Goal: Task Accomplishment & Management: Use online tool/utility

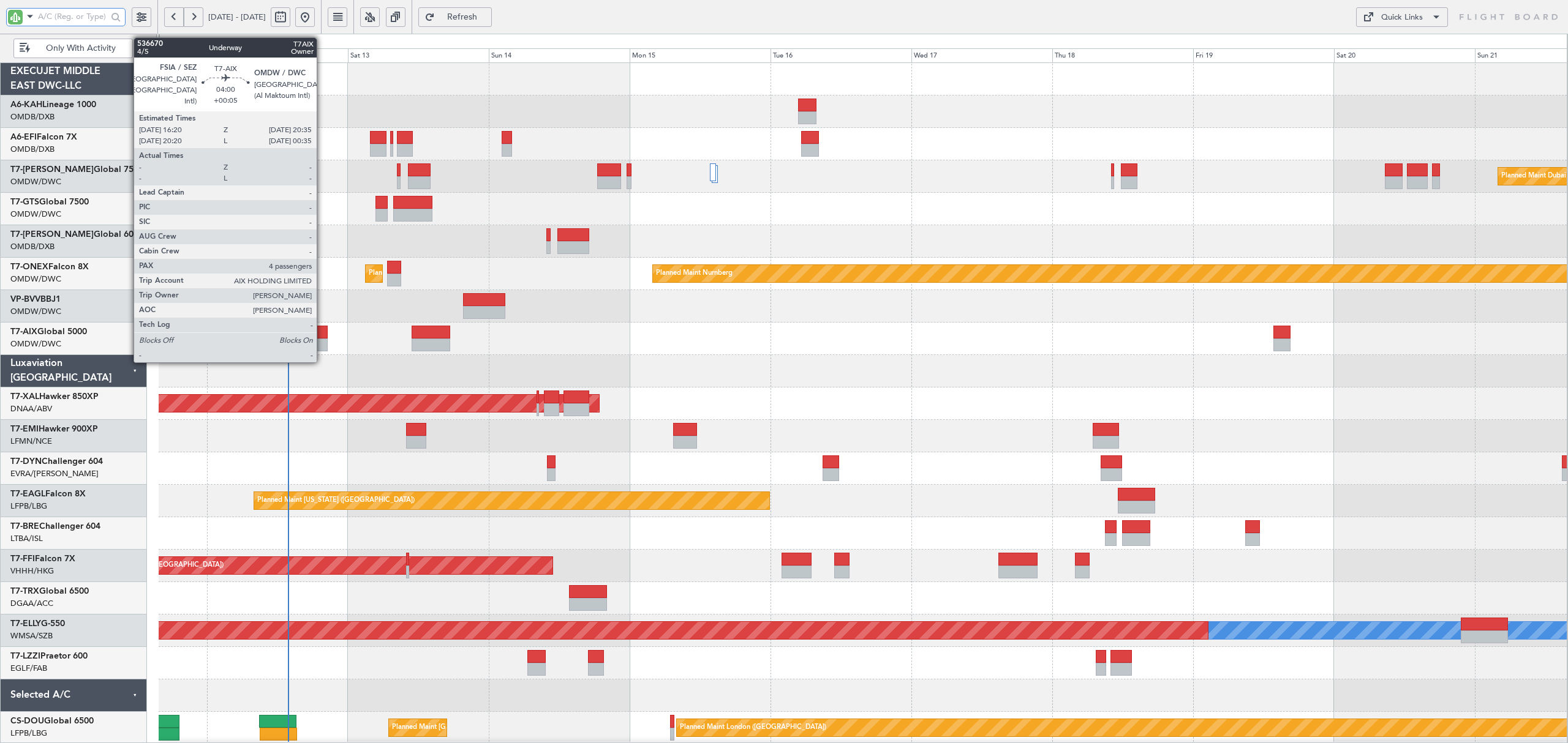
click at [322, 346] on div at bounding box center [315, 345] width 25 height 13
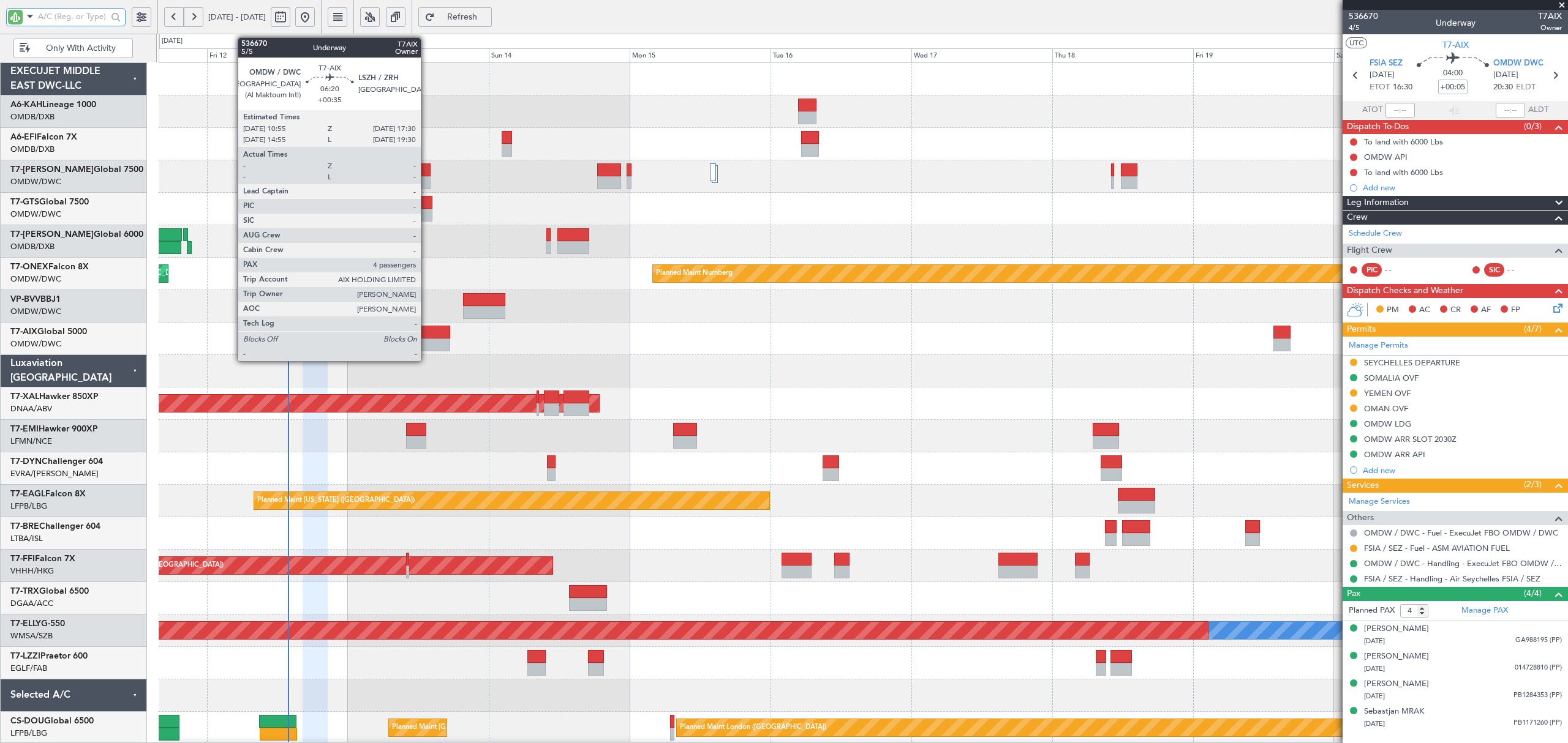
click at [426, 338] on div at bounding box center [431, 332] width 39 height 13
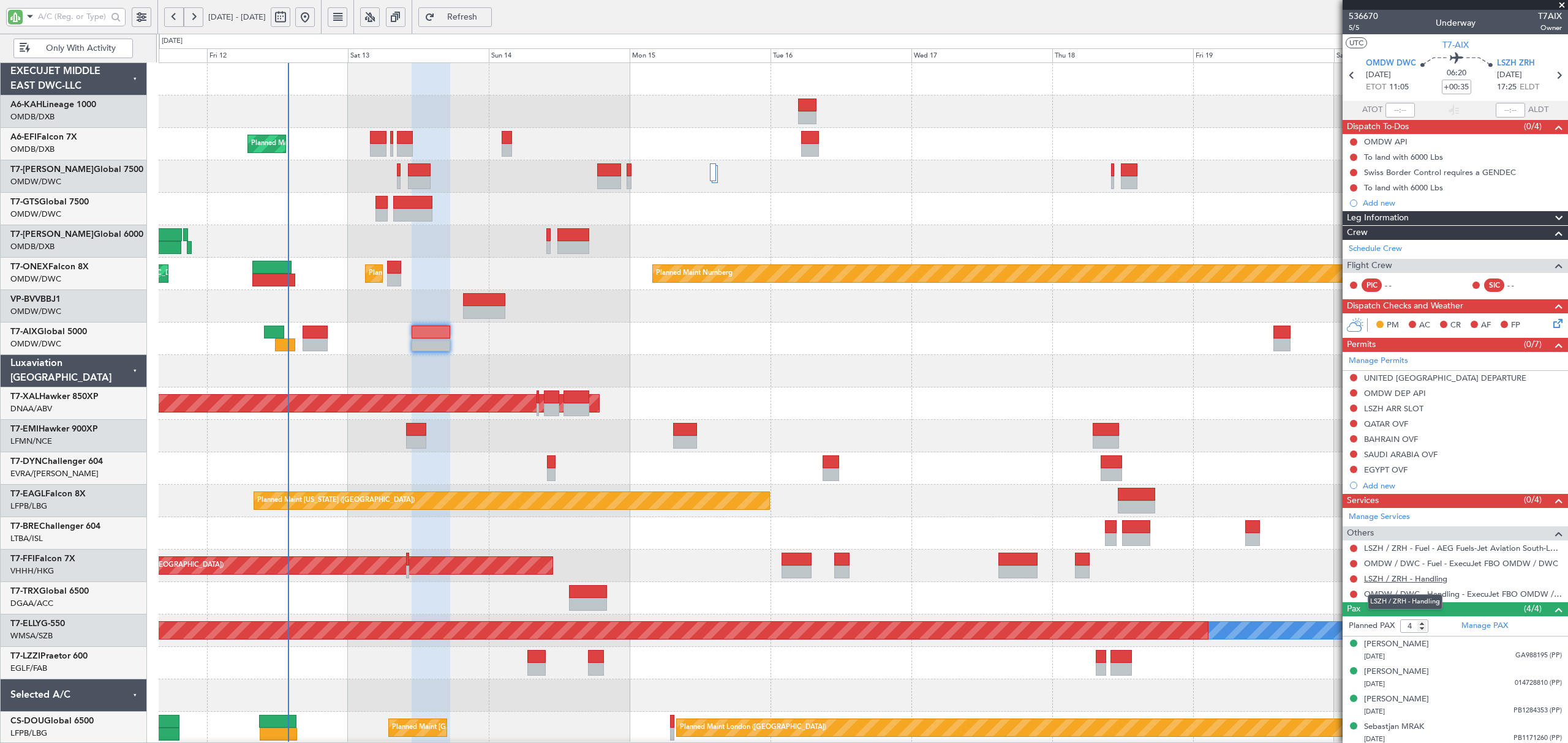
click at [1426, 583] on link "LSZH / ZRH - Handling" at bounding box center [1405, 579] width 83 height 10
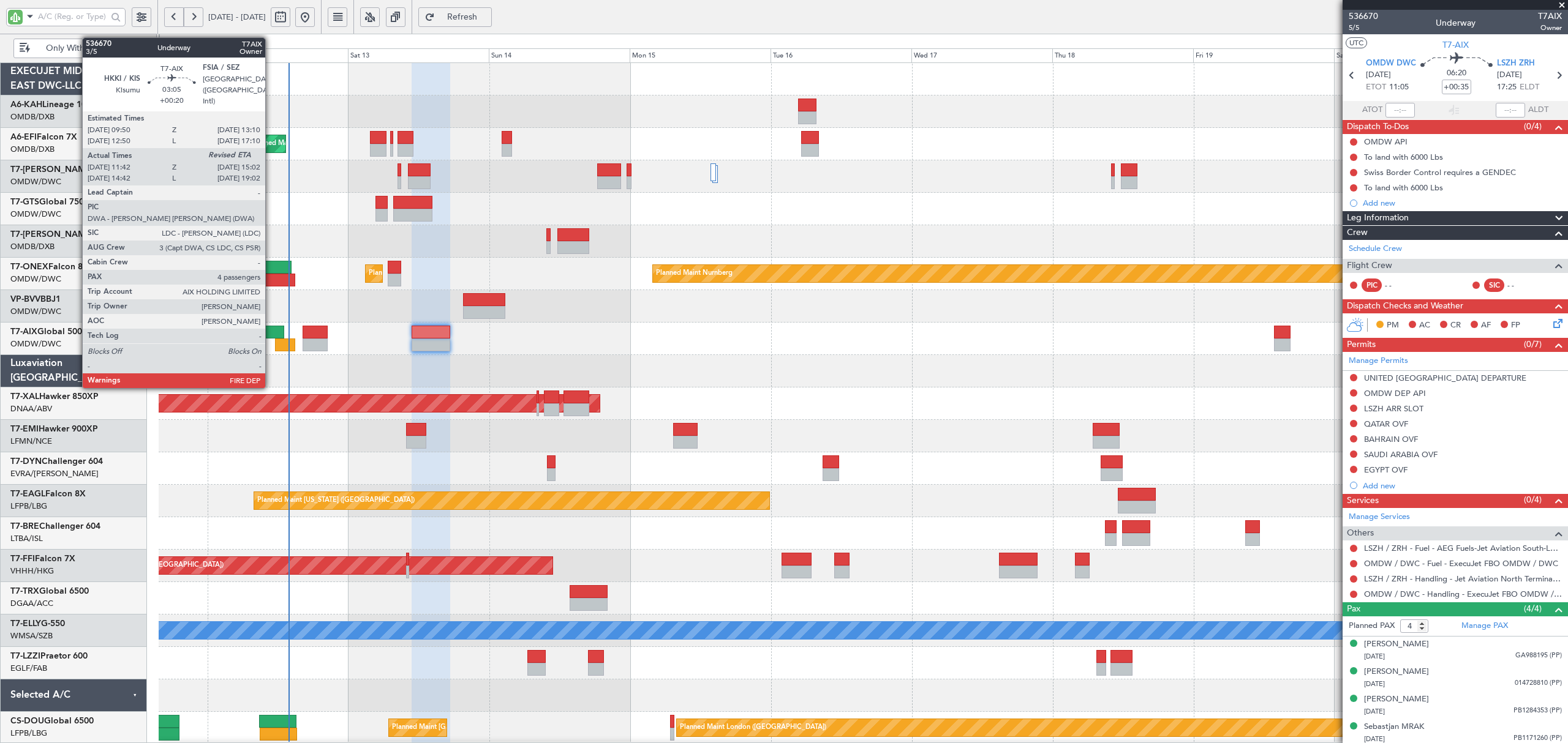
click at [271, 329] on div at bounding box center [274, 332] width 19 height 13
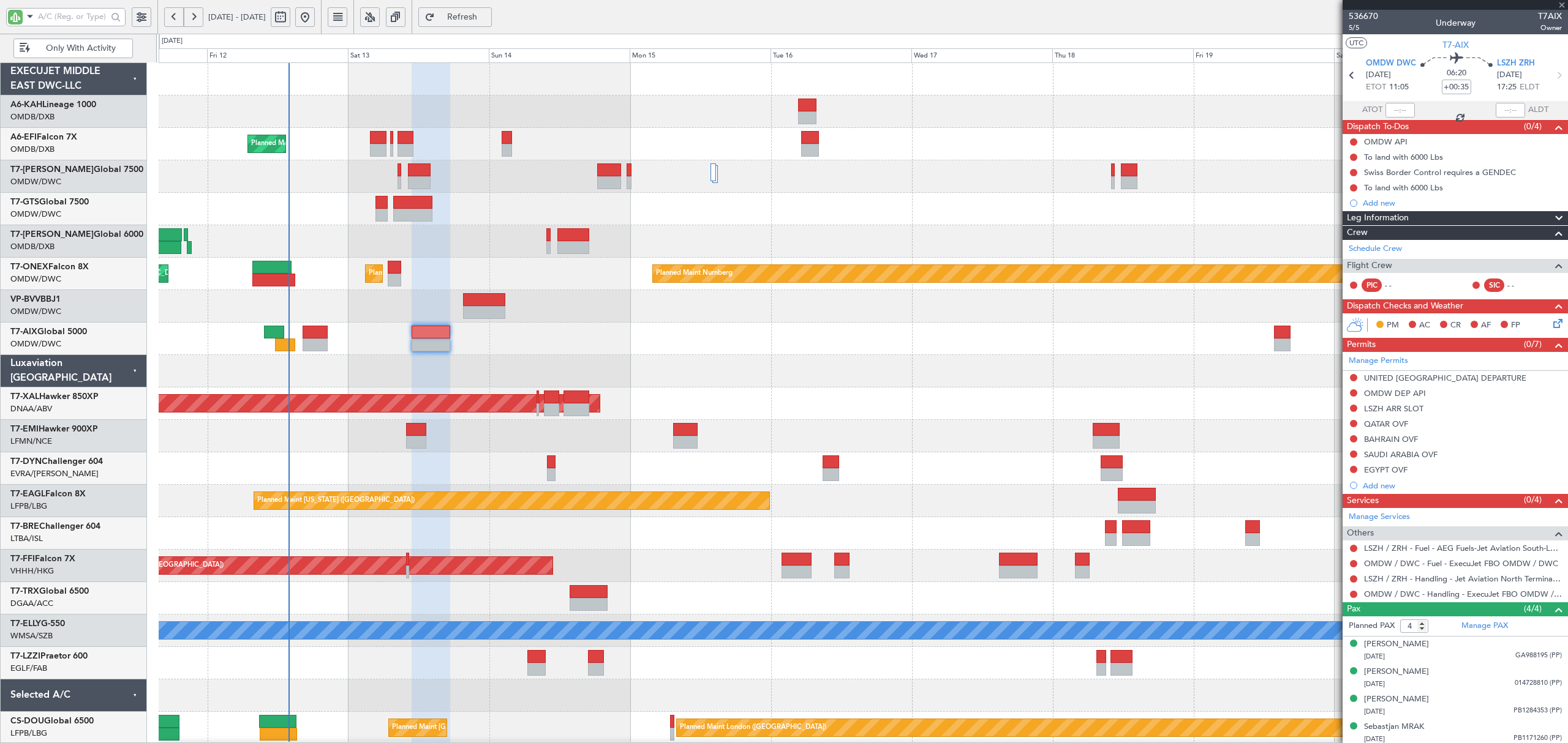
type input "+00:20"
type input "11:52"
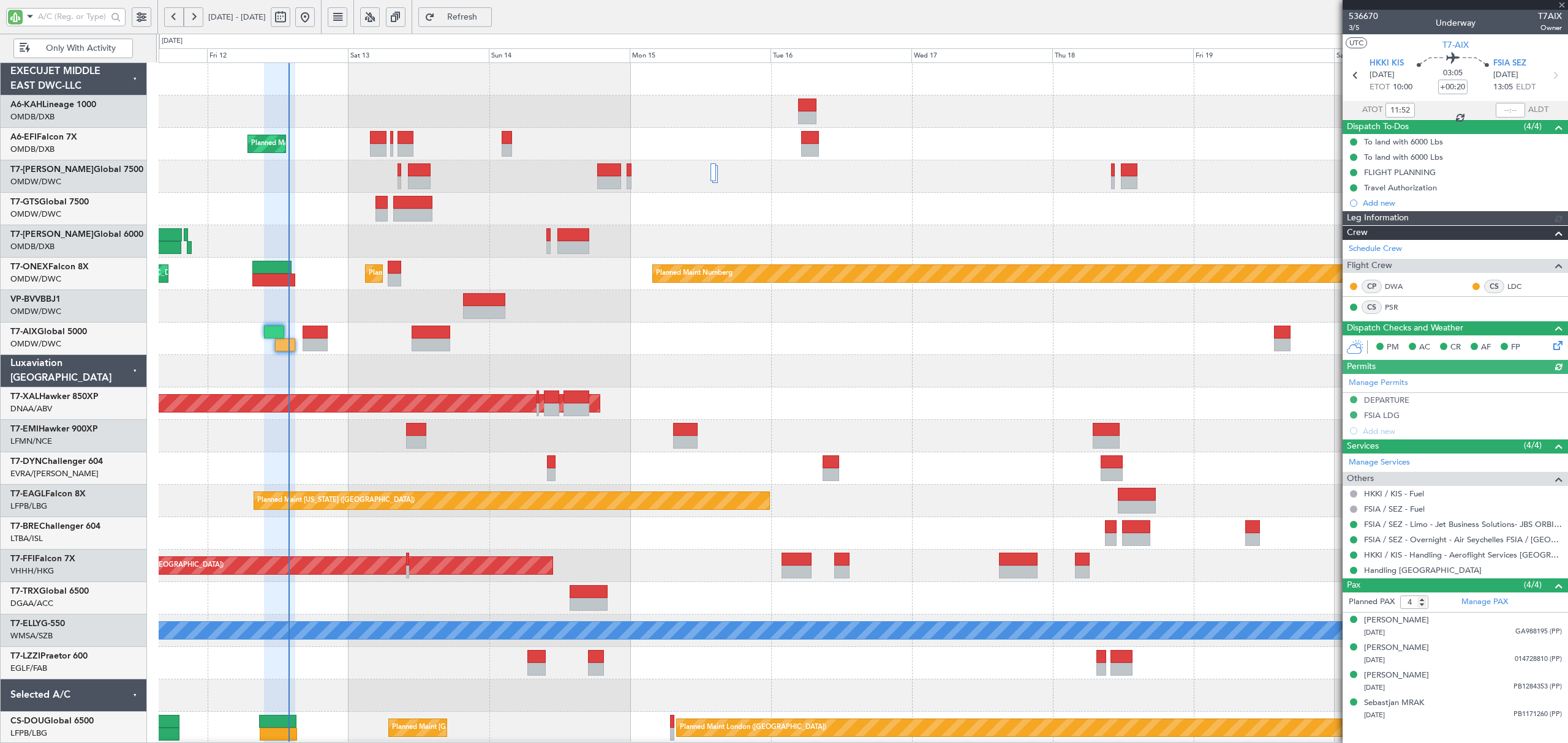
type input "Dherander Fithani (DHF)"
type input "7267"
click at [326, 338] on div at bounding box center [315, 332] width 25 height 13
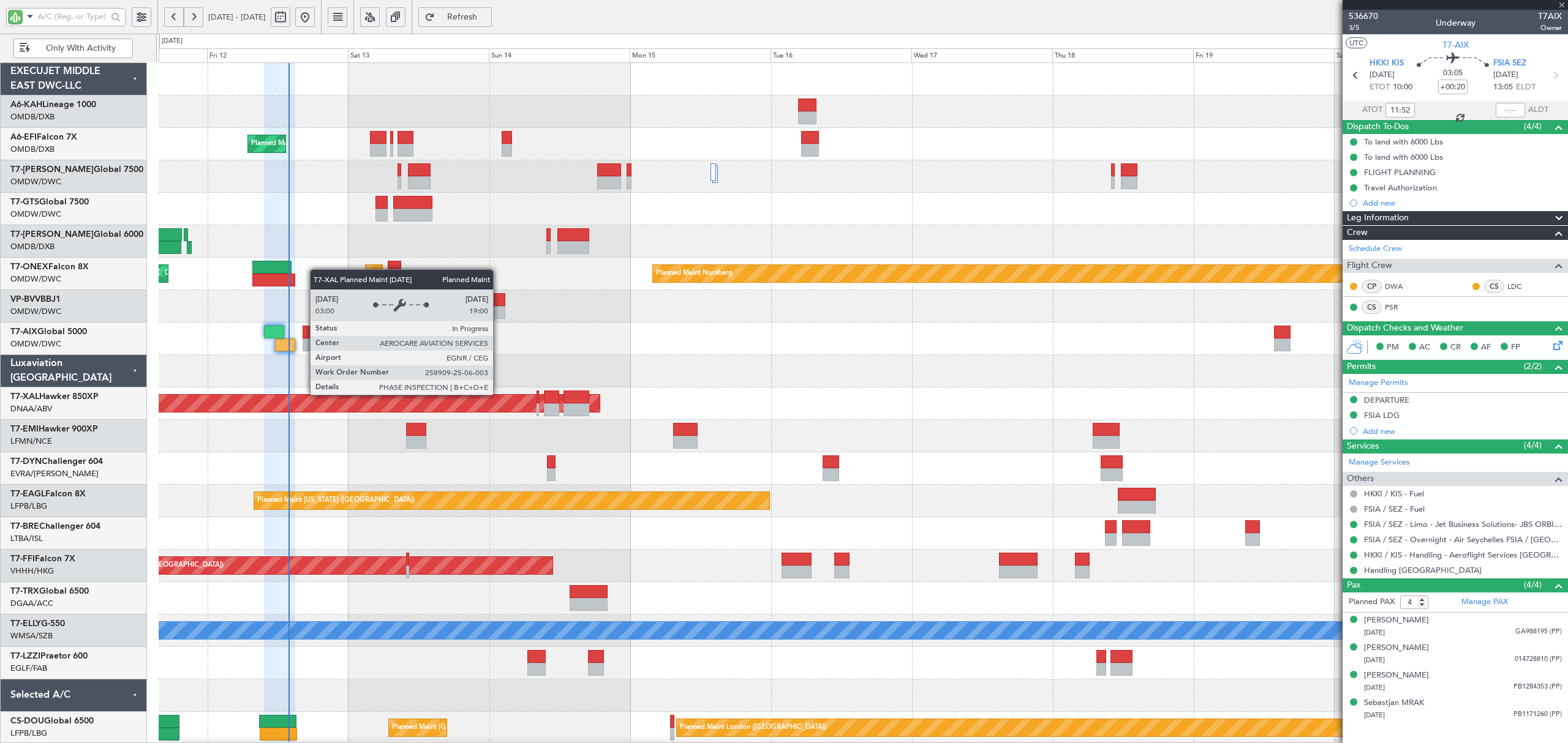
type input "+00:05"
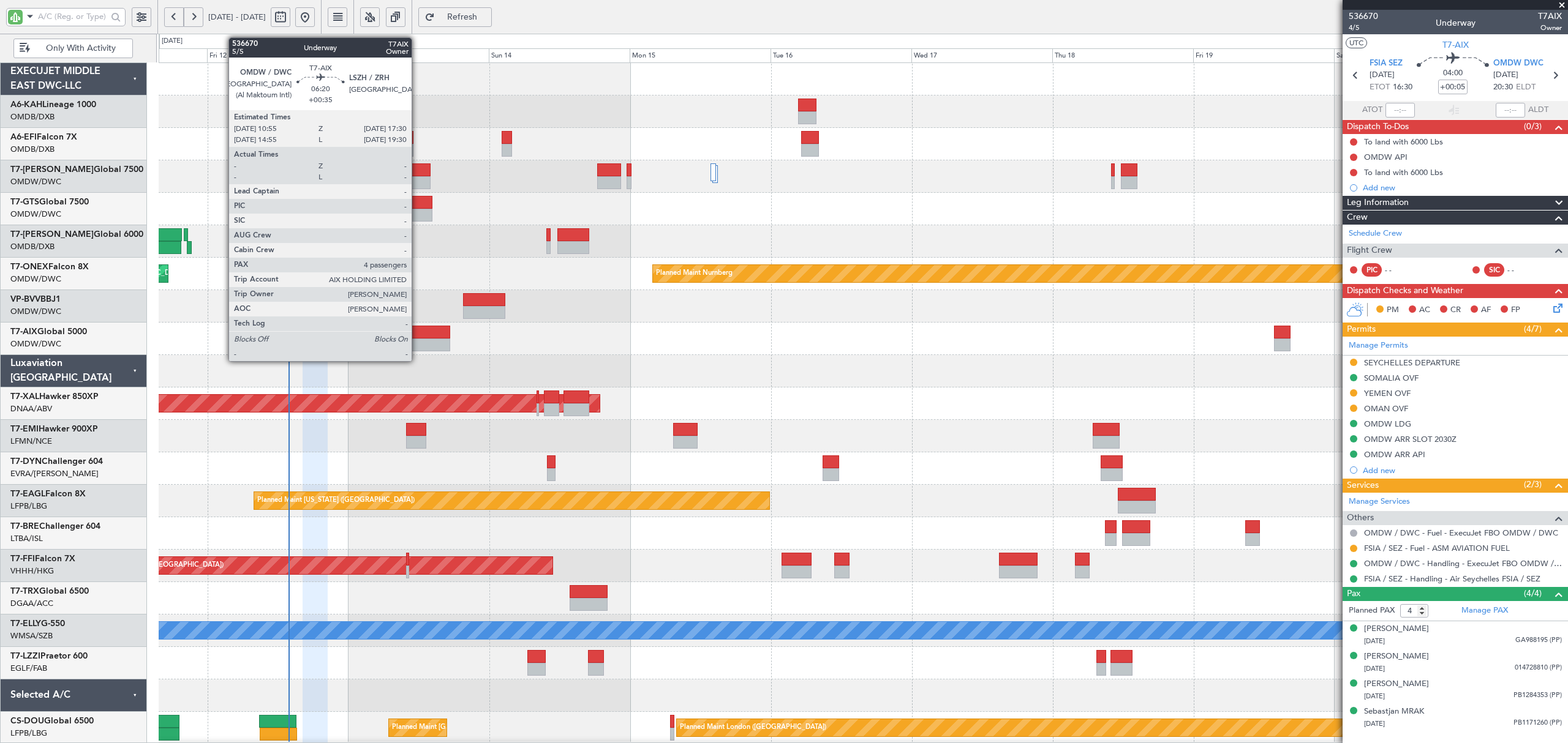
click at [417, 344] on div at bounding box center [431, 345] width 39 height 13
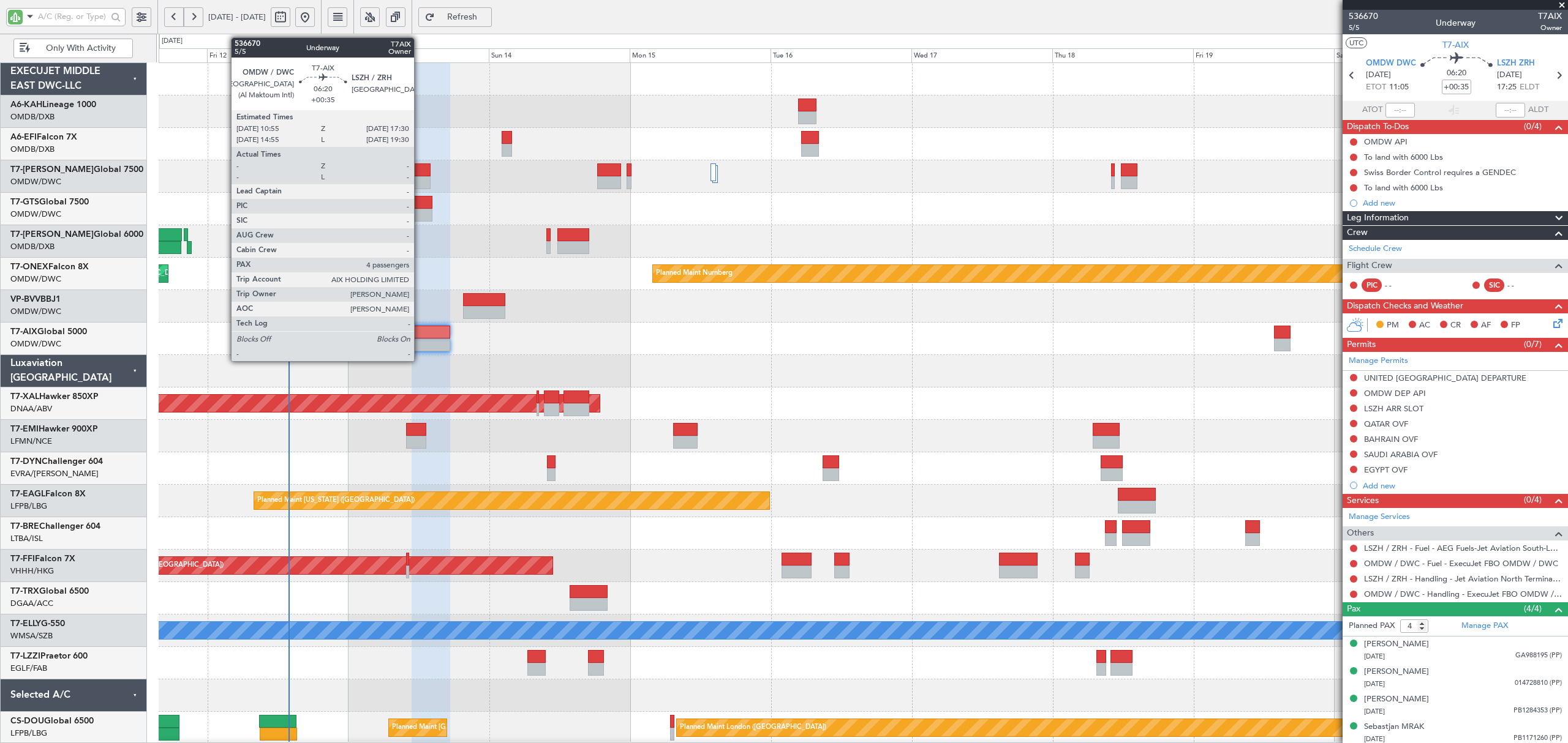
click at [417, 332] on div at bounding box center [431, 332] width 39 height 13
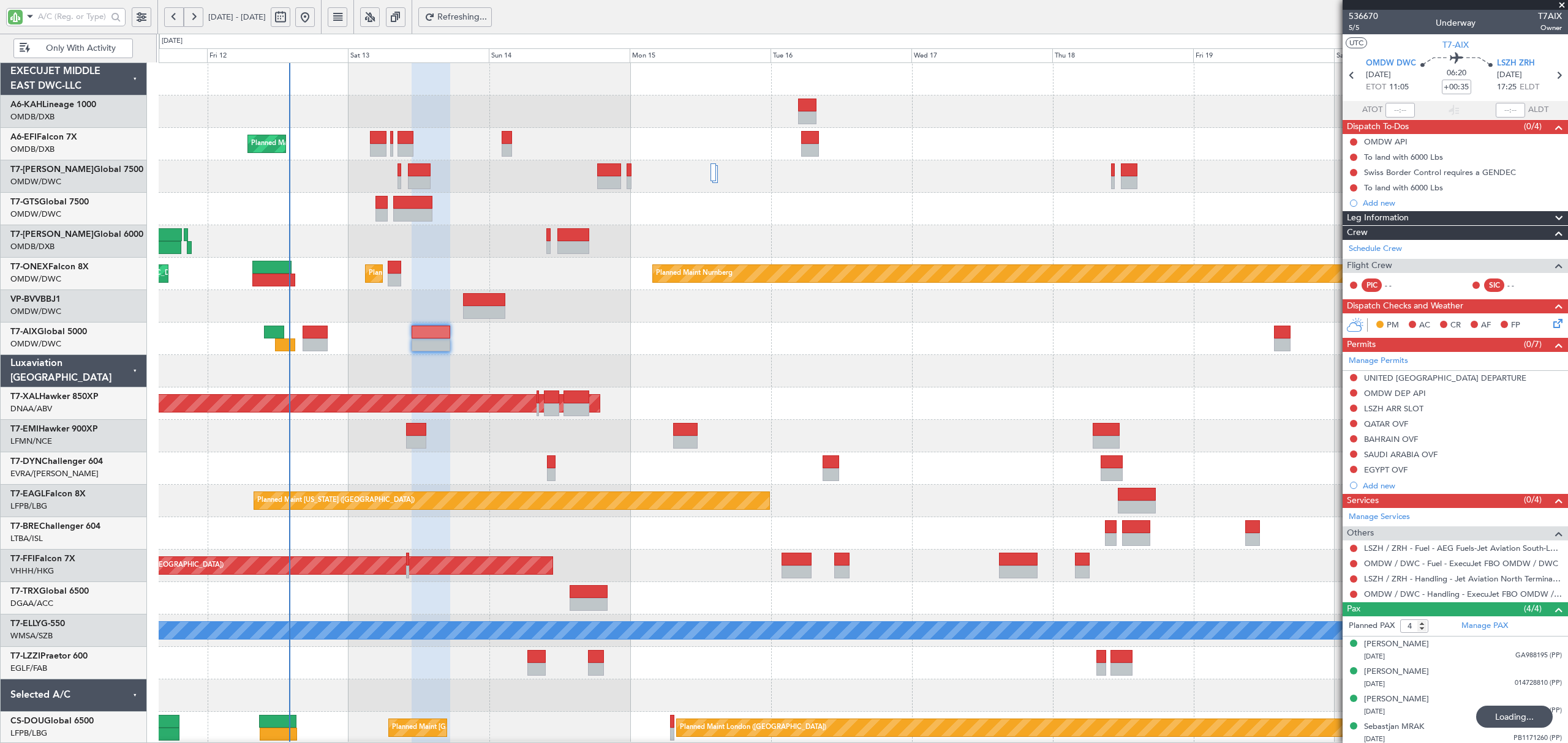
type input "+00:45"
